Goal: Task Accomplishment & Management: Complete application form

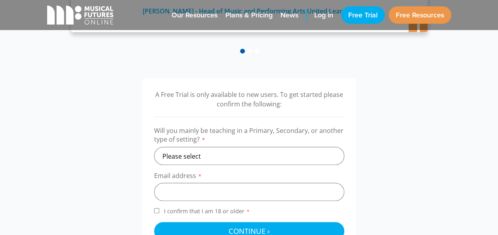
scroll to position [214, 0]
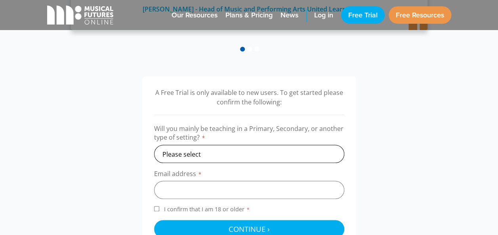
click at [267, 152] on select "Please select Primary Secondary Other" at bounding box center [249, 154] width 190 height 18
select select "primary"
click at [154, 145] on select "Please select Primary Secondary Other" at bounding box center [249, 154] width 190 height 18
click at [221, 192] on input "email" at bounding box center [249, 190] width 190 height 18
type input "Deb.BRYDON@qed.qld.gov.au"
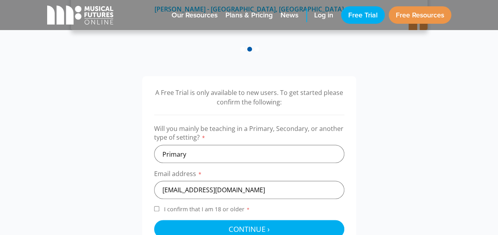
click at [155, 209] on input "I confirm that I am 18 or older *" at bounding box center [156, 208] width 5 height 5
checkbox input "true"
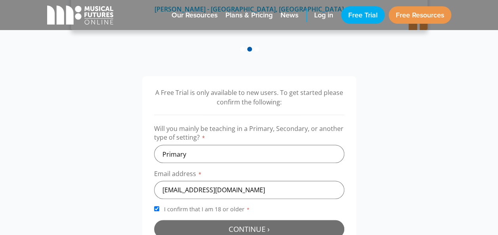
click at [175, 223] on button "Continue › Checking your details..." at bounding box center [249, 229] width 190 height 18
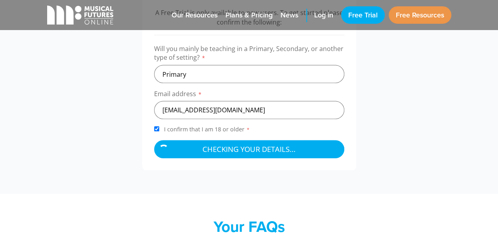
scroll to position [295, 0]
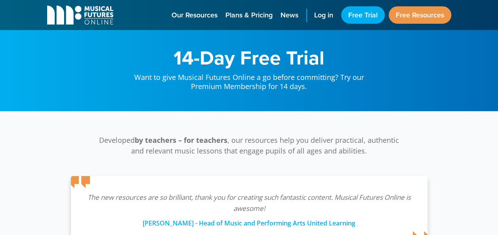
scroll to position [258, 0]
